Goal: Navigation & Orientation: Find specific page/section

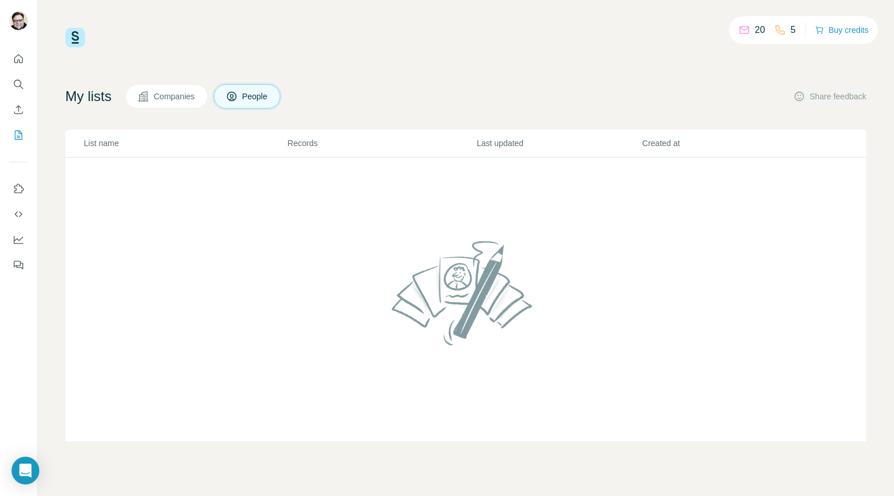
click at [175, 99] on span "Companies" at bounding box center [175, 97] width 42 height 12
click at [266, 98] on span "People" at bounding box center [255, 97] width 27 height 12
click at [828, 29] on button "Buy credits" at bounding box center [842, 30] width 54 height 16
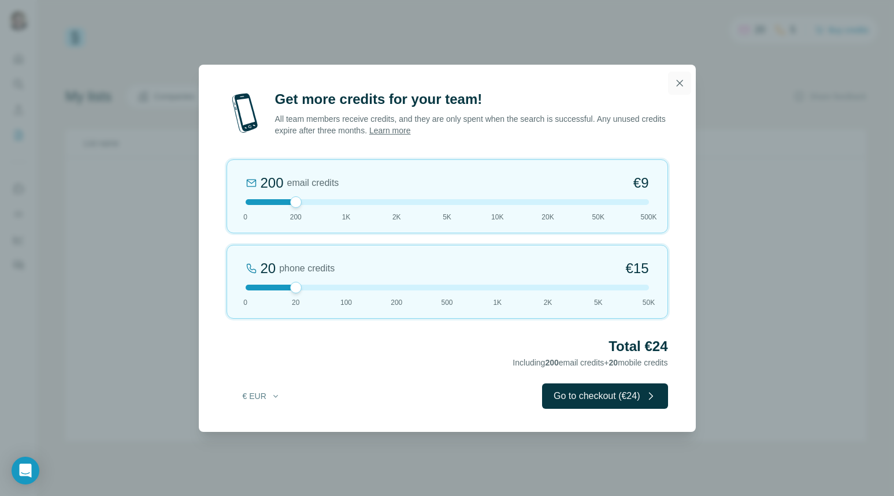
click at [681, 86] on icon "button" at bounding box center [680, 83] width 12 height 12
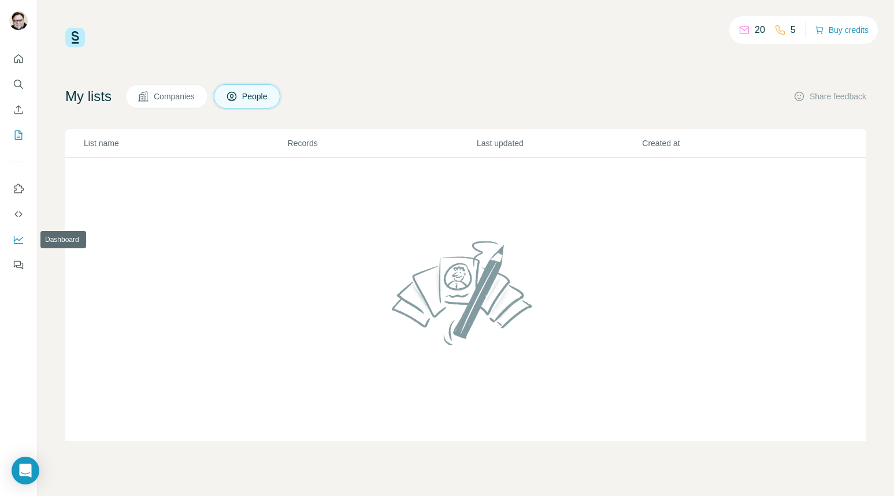
click at [18, 244] on icon "Dashboard" at bounding box center [19, 240] width 12 height 12
